Goal: Task Accomplishment & Management: Use online tool/utility

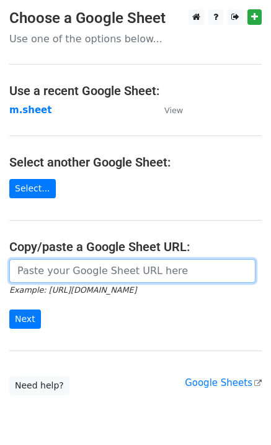
click at [71, 276] on input "url" at bounding box center [132, 271] width 247 height 24
type input "https://docs.google.com/spreadsheets/d/1NSPy5y9XraHPasg8dEzu-ngu0Ro3lXZEEAXZcNX…"
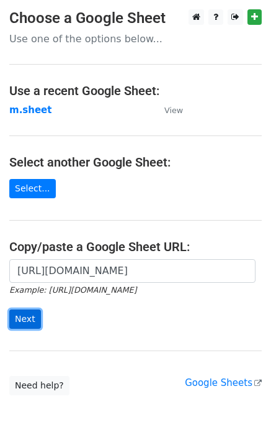
click at [23, 317] on input "Next" at bounding box center [25, 318] width 32 height 19
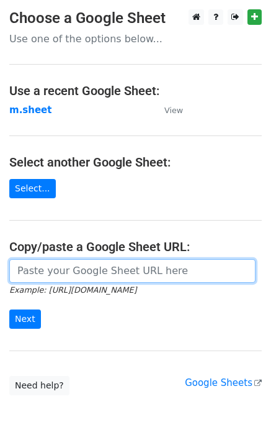
click at [39, 270] on input "url" at bounding box center [132, 271] width 247 height 24
type input "https://docs.google.com/spreadsheets/d/1NSPy5y9XraHPasg8dEzu-ngu0Ro3lXZEEAXZcNX…"
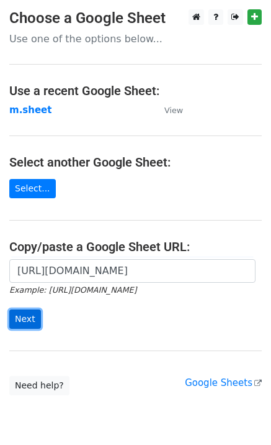
click at [27, 319] on input "Next" at bounding box center [25, 318] width 32 height 19
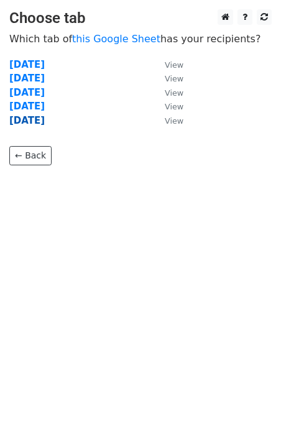
click at [25, 121] on strong "friday" at bounding box center [26, 120] width 35 height 11
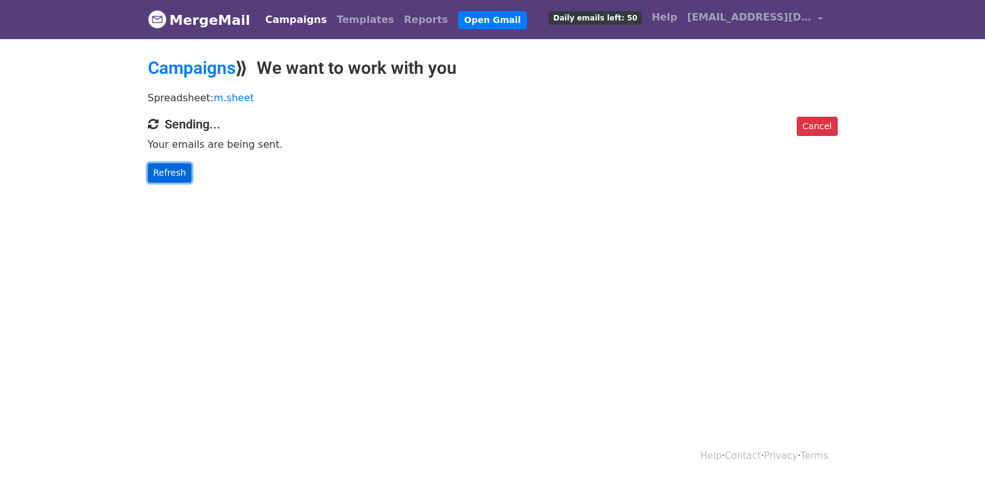
click at [162, 179] on link "Refresh" at bounding box center [170, 172] width 44 height 19
click at [168, 178] on link "Refresh" at bounding box center [170, 172] width 44 height 19
